Goal: Task Accomplishment & Management: Manage account settings

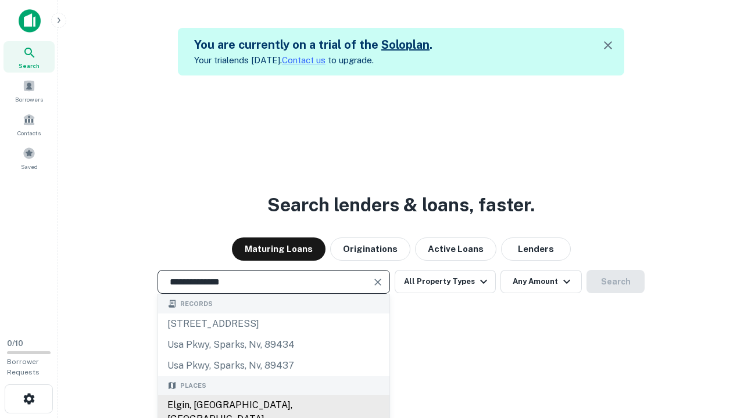
click at [273, 406] on div "Elgin, [GEOGRAPHIC_DATA], [GEOGRAPHIC_DATA]" at bounding box center [273, 412] width 231 height 35
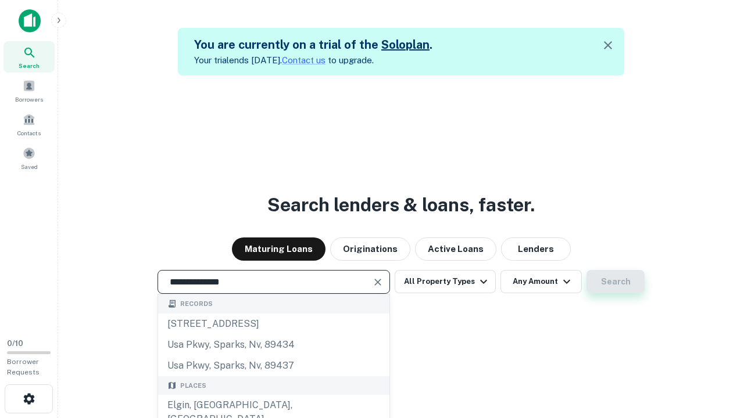
type input "**********"
click at [615, 282] on button "Search" at bounding box center [615, 281] width 58 height 23
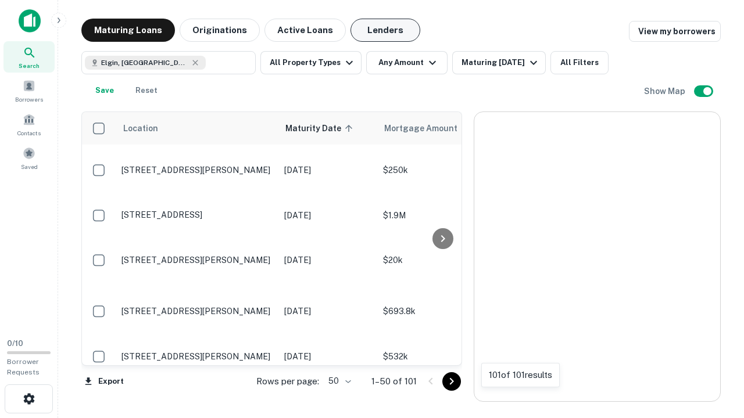
click at [385, 30] on button "Lenders" at bounding box center [385, 30] width 70 height 23
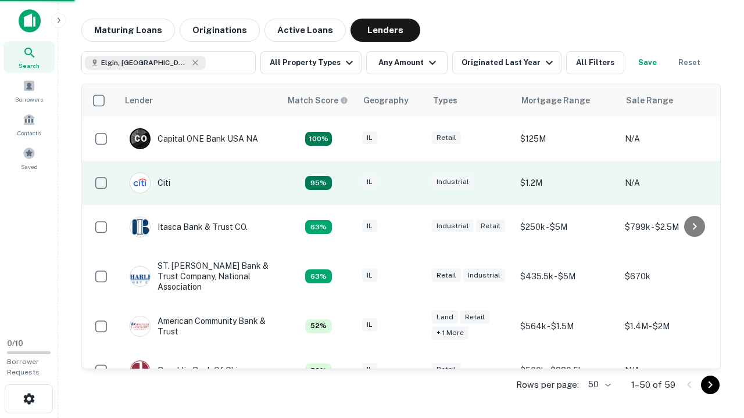
click at [413, 183] on div "IL" at bounding box center [391, 184] width 58 height 16
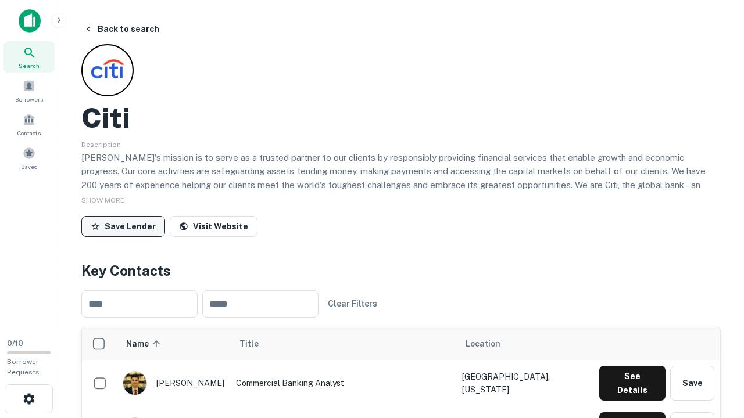
click at [123, 226] on button "Save Lender" at bounding box center [123, 226] width 84 height 21
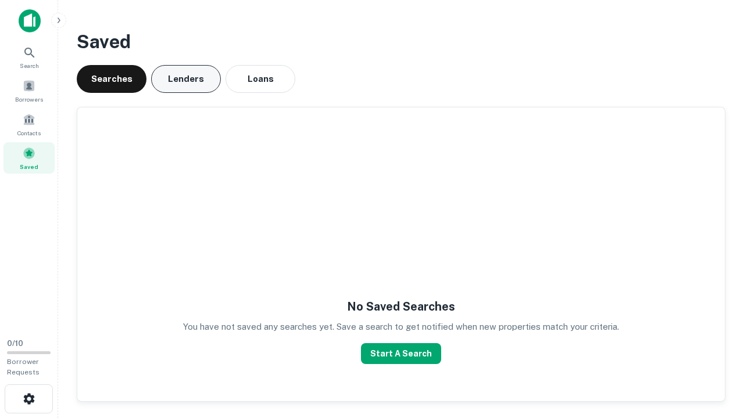
click at [186, 79] on button "Lenders" at bounding box center [186, 79] width 70 height 28
